Goal: Information Seeking & Learning: Find contact information

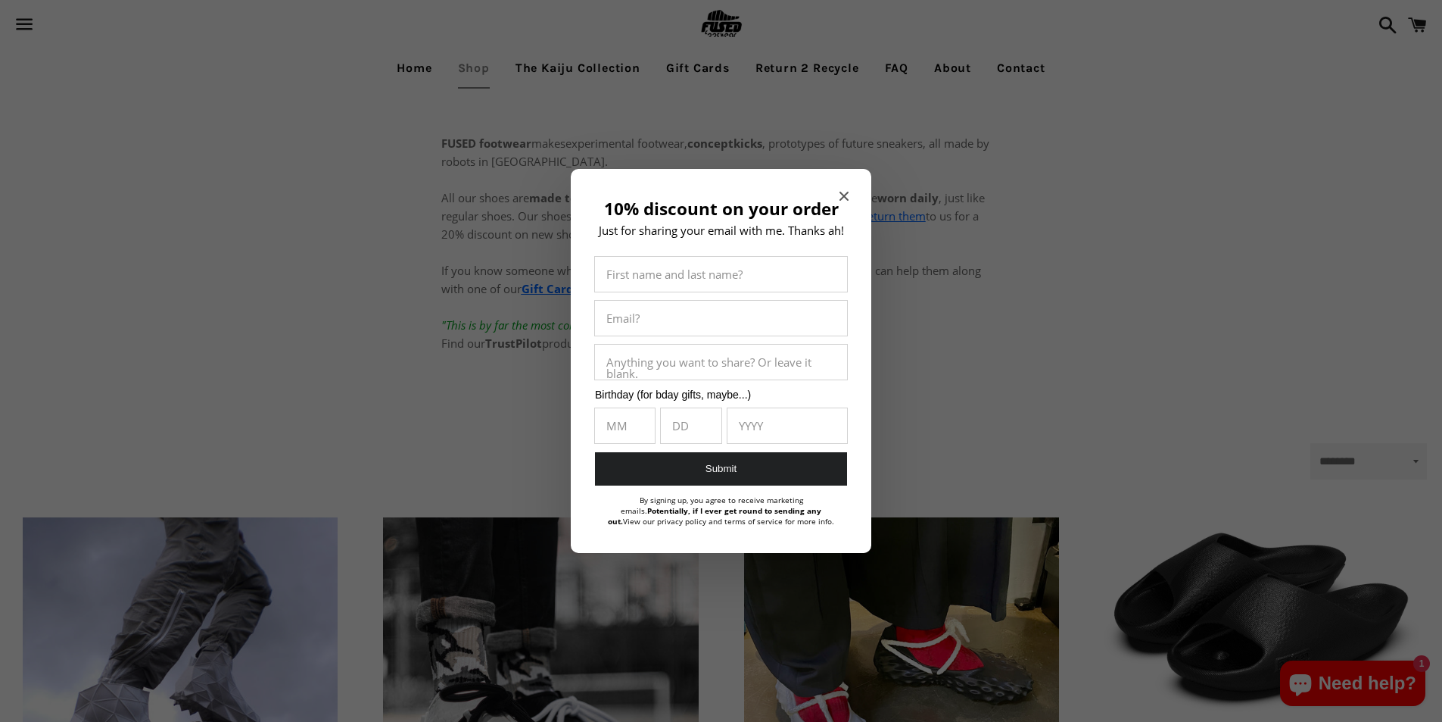
click at [795, 565] on div at bounding box center [721, 361] width 1442 height 722
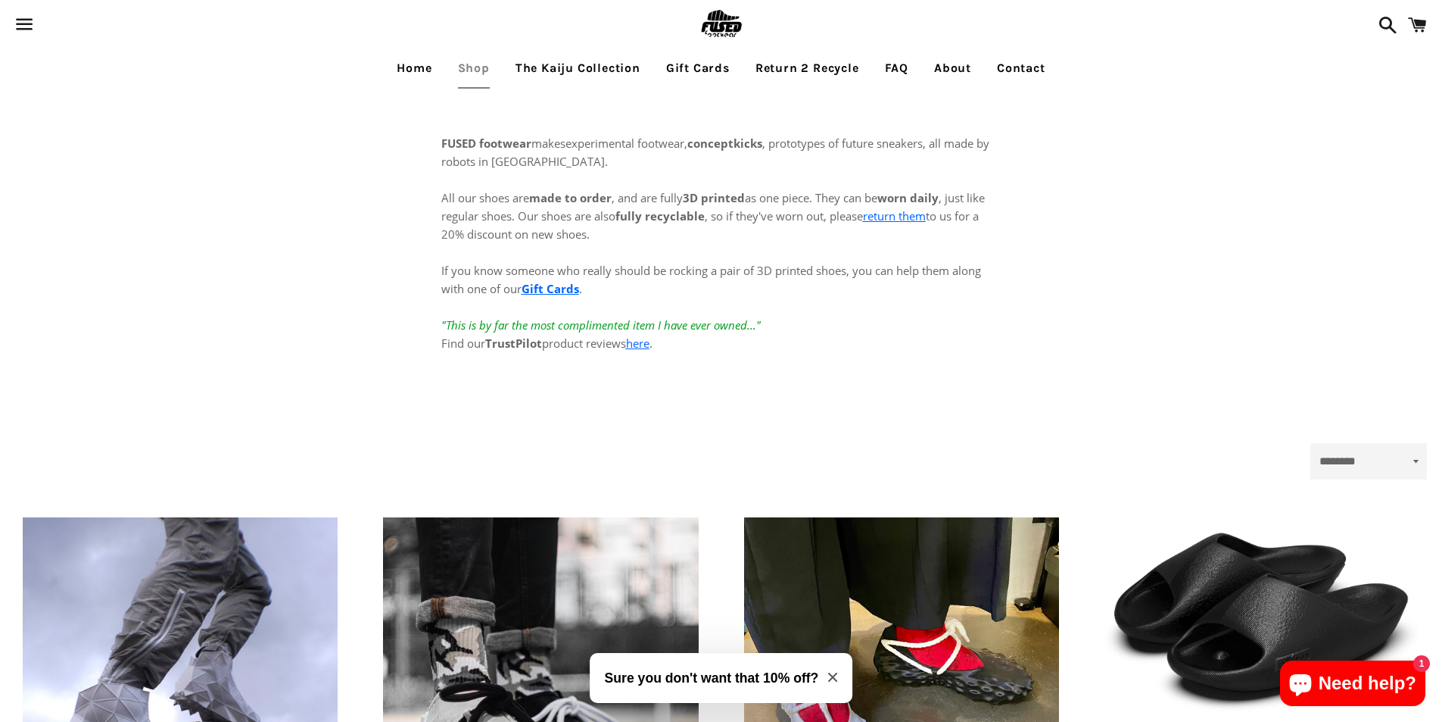
click at [447, 54] on link "Shop" at bounding box center [474, 68] width 55 height 38
click at [909, 232] on p "All our shoes are made to order , and are fully 3D printed as one piece. They c…" at bounding box center [721, 261] width 560 height 182
click at [1004, 55] on link "Contact" at bounding box center [1021, 68] width 71 height 38
